Goal: Task Accomplishment & Management: Manage account settings

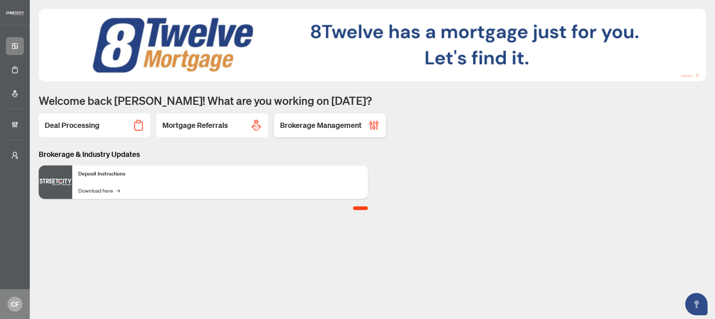
click at [338, 120] on h2 "Brokerage Management" at bounding box center [321, 125] width 82 height 10
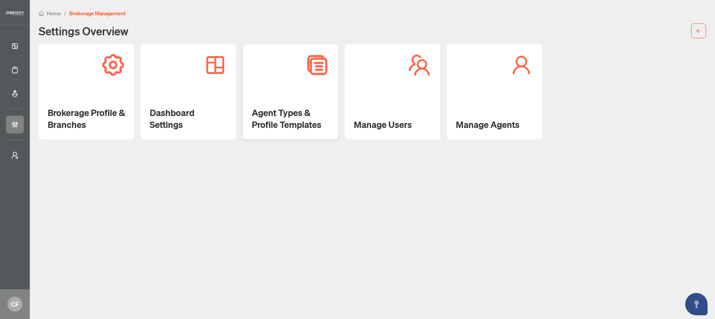
click at [294, 108] on h2 "Agent Types & Profile Templates" at bounding box center [290, 119] width 77 height 24
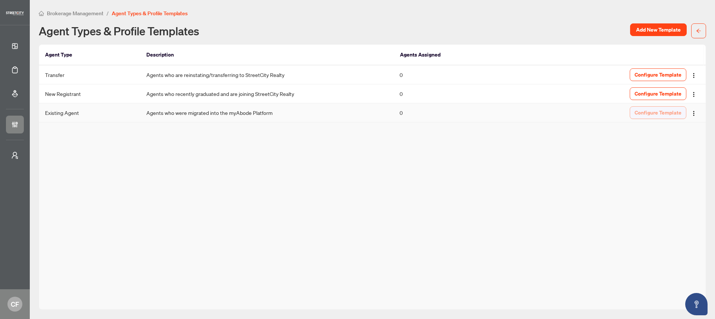
click at [662, 112] on span "Configure Template" at bounding box center [657, 113] width 47 height 12
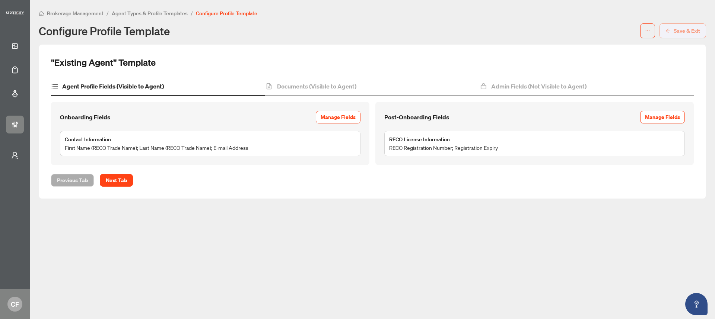
click at [700, 32] on button "Save & Exit" at bounding box center [682, 30] width 47 height 15
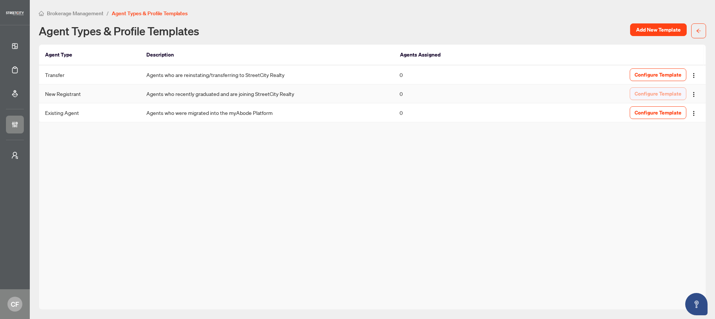
click at [656, 95] on span "Configure Template" at bounding box center [657, 94] width 47 height 12
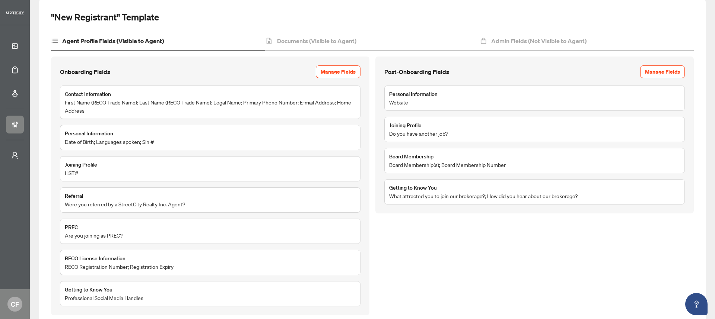
scroll to position [61, 0]
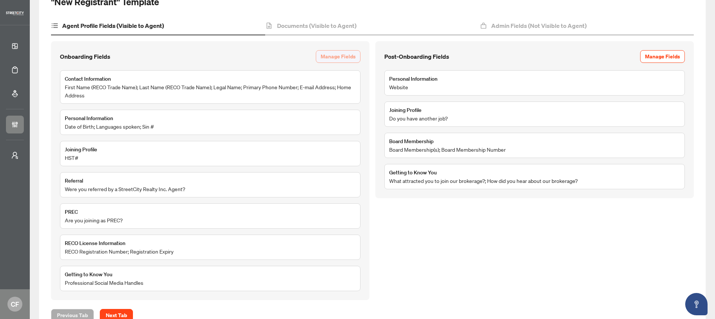
click at [342, 54] on span "Manage Fields" at bounding box center [337, 57] width 35 height 12
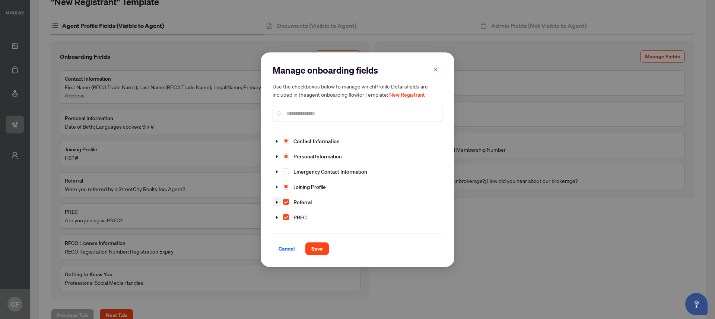
click at [277, 201] on icon "caret-down" at bounding box center [277, 203] width 4 height 4
click at [286, 202] on icon "caret-down" at bounding box center [285, 203] width 1 height 3
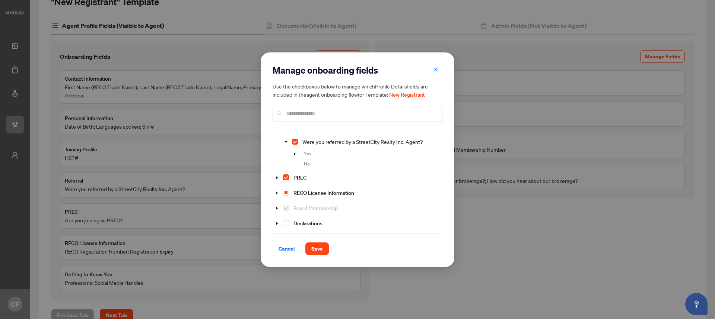
scroll to position [75, 0]
click at [296, 153] on icon "caret-down" at bounding box center [295, 155] width 4 height 4
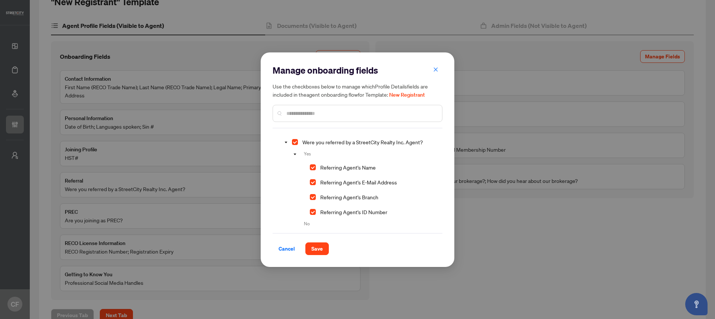
scroll to position [77, 0]
click at [312, 208] on span "Select Referring Agent's ID Number" at bounding box center [313, 211] width 6 height 6
click at [320, 248] on span "Save" at bounding box center [317, 249] width 12 height 12
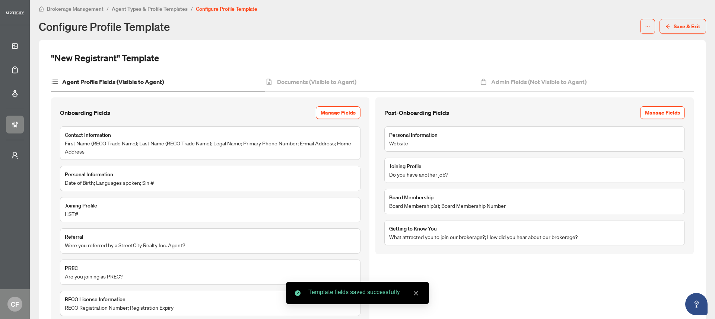
scroll to position [0, 0]
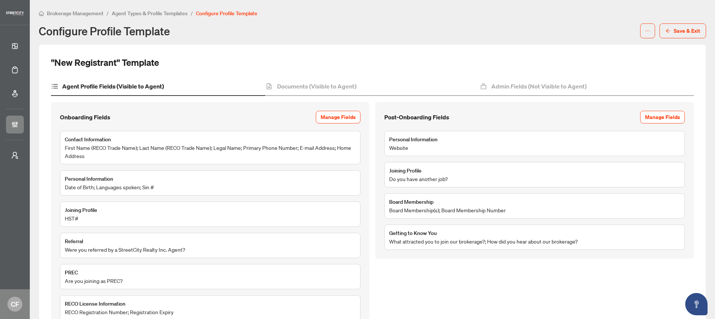
click at [172, 13] on span "Agent Types & Profile Templates" at bounding box center [150, 13] width 76 height 7
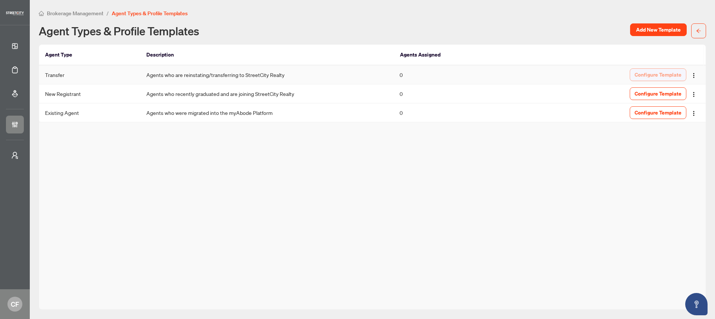
click at [646, 76] on span "Configure Template" at bounding box center [657, 75] width 47 height 12
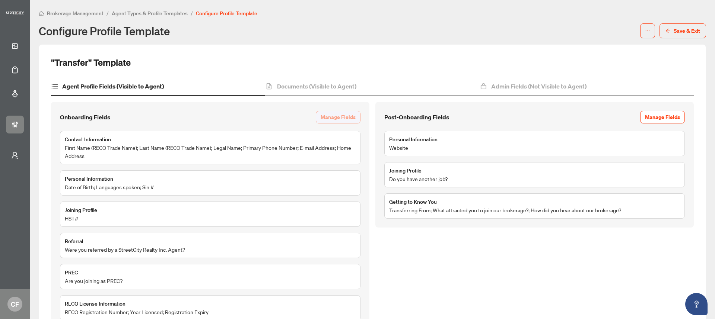
click at [339, 117] on span "Manage Fields" at bounding box center [337, 117] width 35 height 12
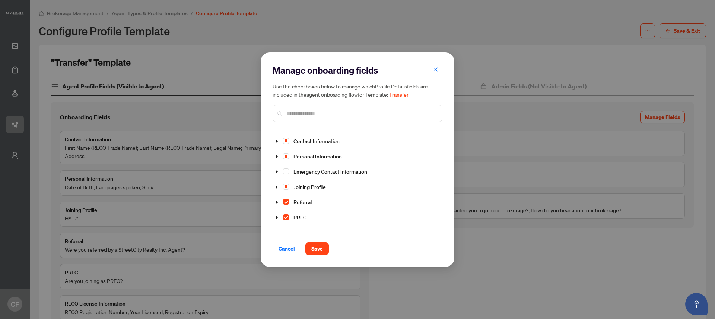
click at [303, 114] on input "text" at bounding box center [361, 113] width 150 height 8
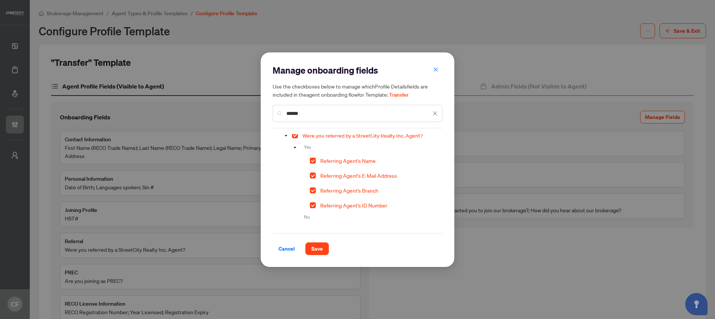
scroll to position [21, 0]
type input "******"
click at [312, 205] on span "Select Referring Agent's ID Number" at bounding box center [313, 205] width 6 height 6
click at [316, 249] on span "Save" at bounding box center [317, 249] width 12 height 12
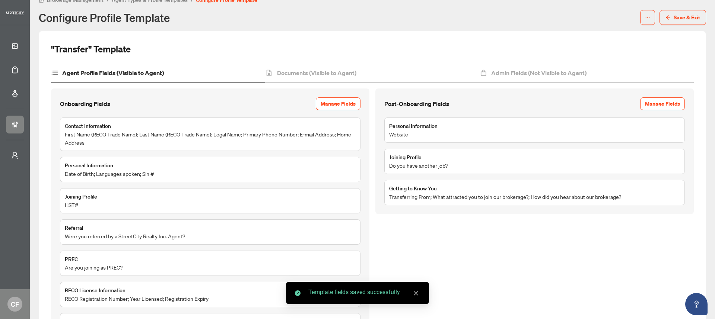
scroll to position [0, 0]
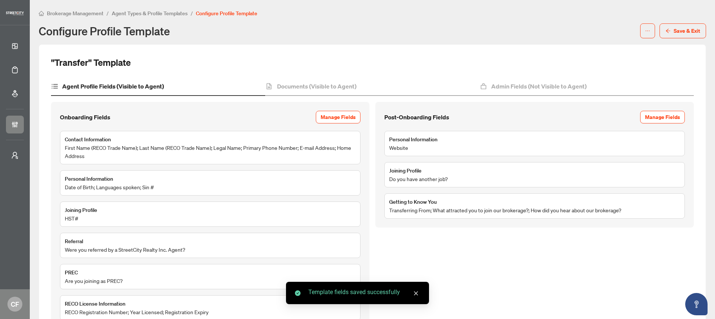
click at [145, 18] on div "Brokerage Management / Agent Types & Profile Templates / Configure Profile Temp…" at bounding box center [372, 23] width 667 height 29
click at [146, 17] on li "Agent Types & Profile Templates" at bounding box center [150, 13] width 76 height 9
click at [144, 17] on div "Brokerage Management / Agent Types & Profile Templates / Configure Profile Temp…" at bounding box center [372, 23] width 667 height 29
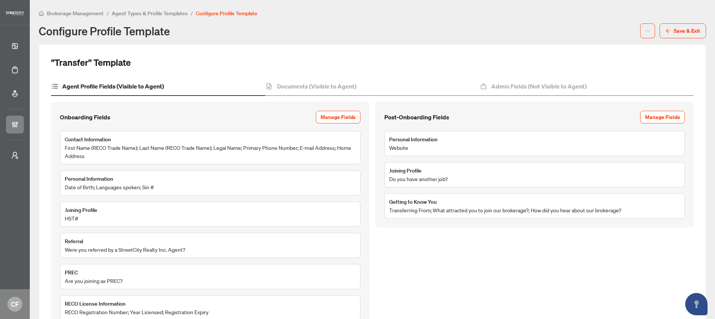
click at [149, 16] on span "Agent Types & Profile Templates" at bounding box center [150, 13] width 76 height 7
